Goal: Entertainment & Leisure: Consume media (video, audio)

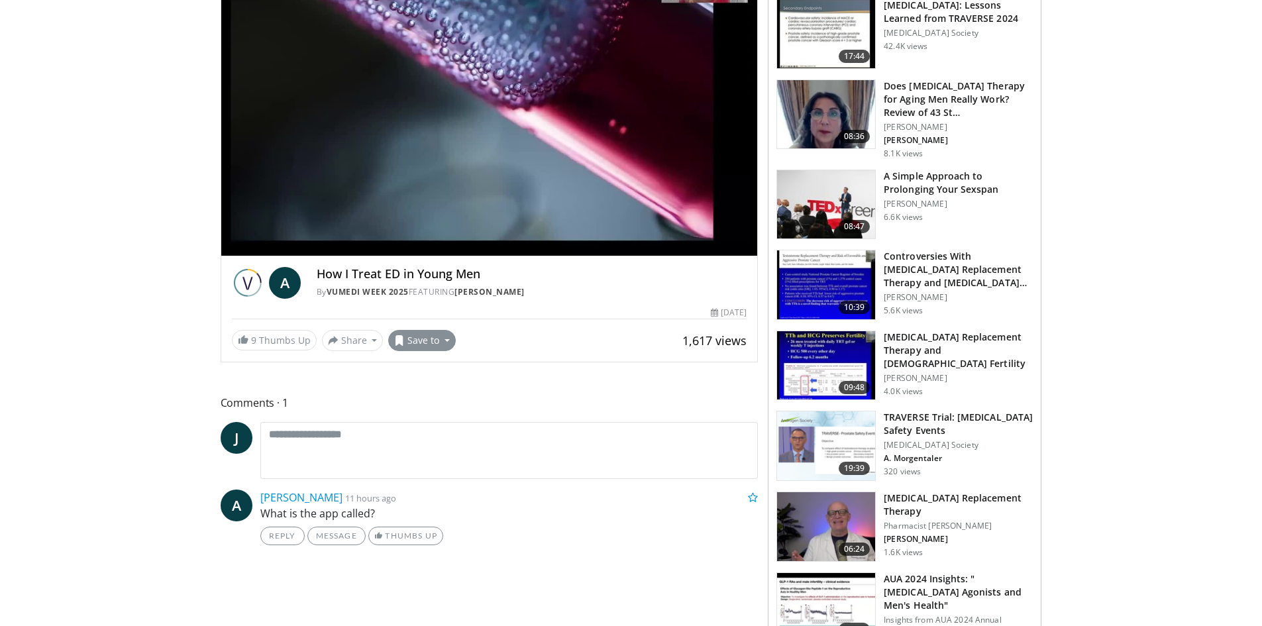
scroll to position [199, 0]
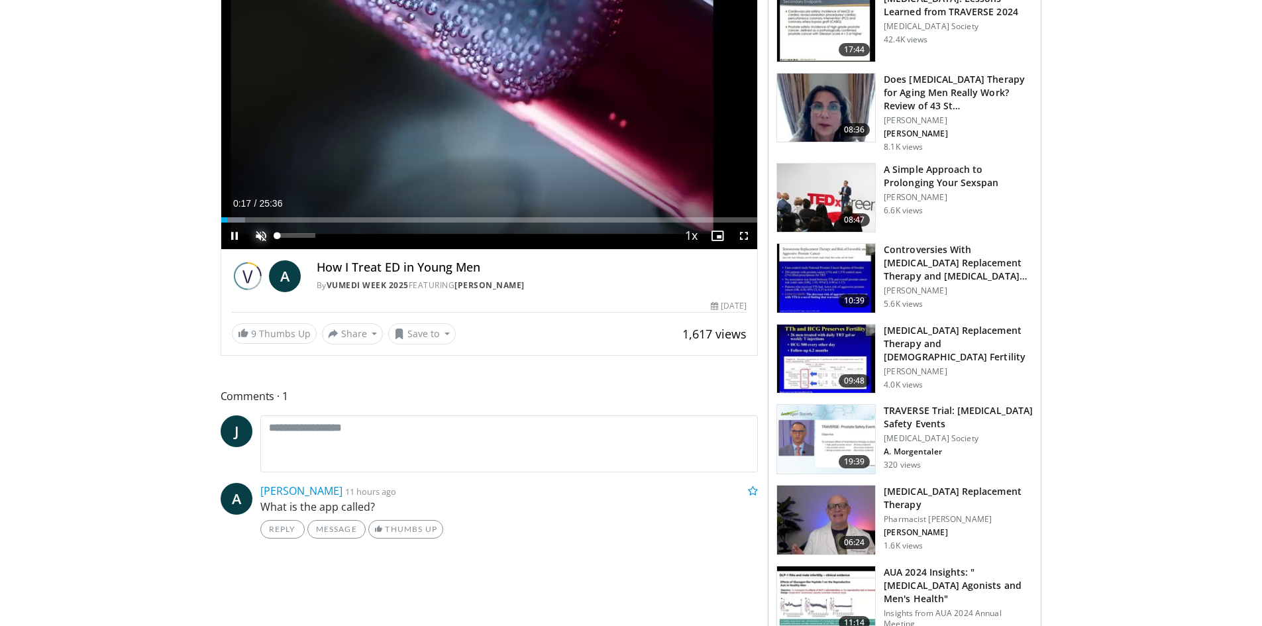
click at [258, 236] on span "Video Player" at bounding box center [261, 236] width 26 height 26
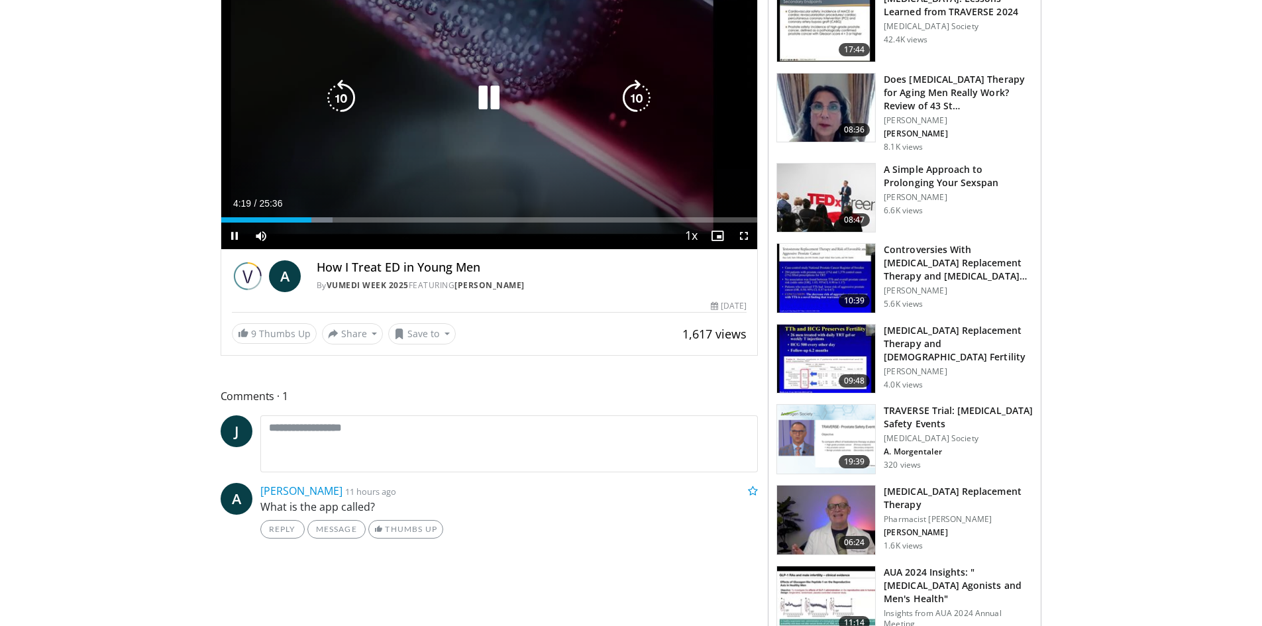
click at [353, 109] on icon "Video Player" at bounding box center [341, 97] width 37 height 37
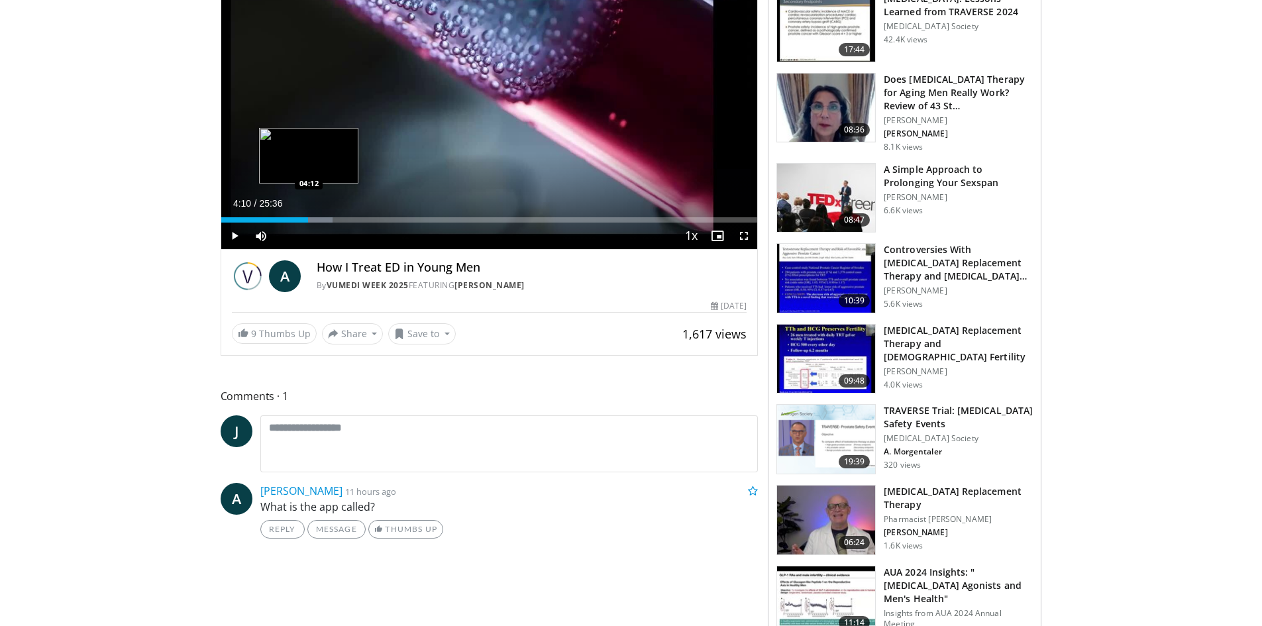
click at [308, 220] on div "04:10" at bounding box center [264, 219] width 87 height 5
click at [262, 238] on span "Video Player" at bounding box center [261, 236] width 26 height 26
